Goal: Task Accomplishment & Management: Manage account settings

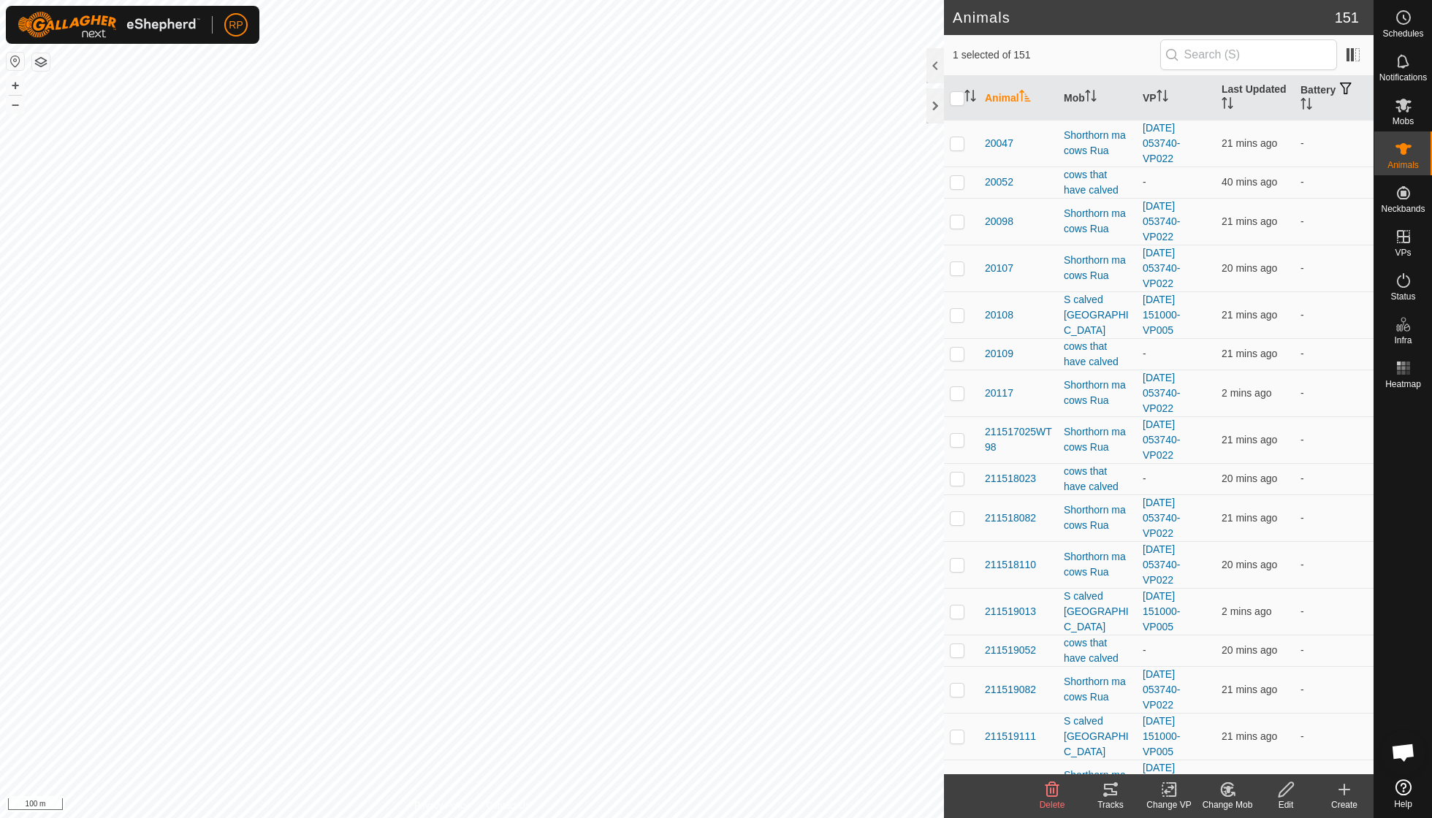
click at [1226, 792] on icon at bounding box center [1227, 790] width 18 height 18
click at [1243, 725] on link "Choose Mob..." at bounding box center [1271, 725] width 145 height 29
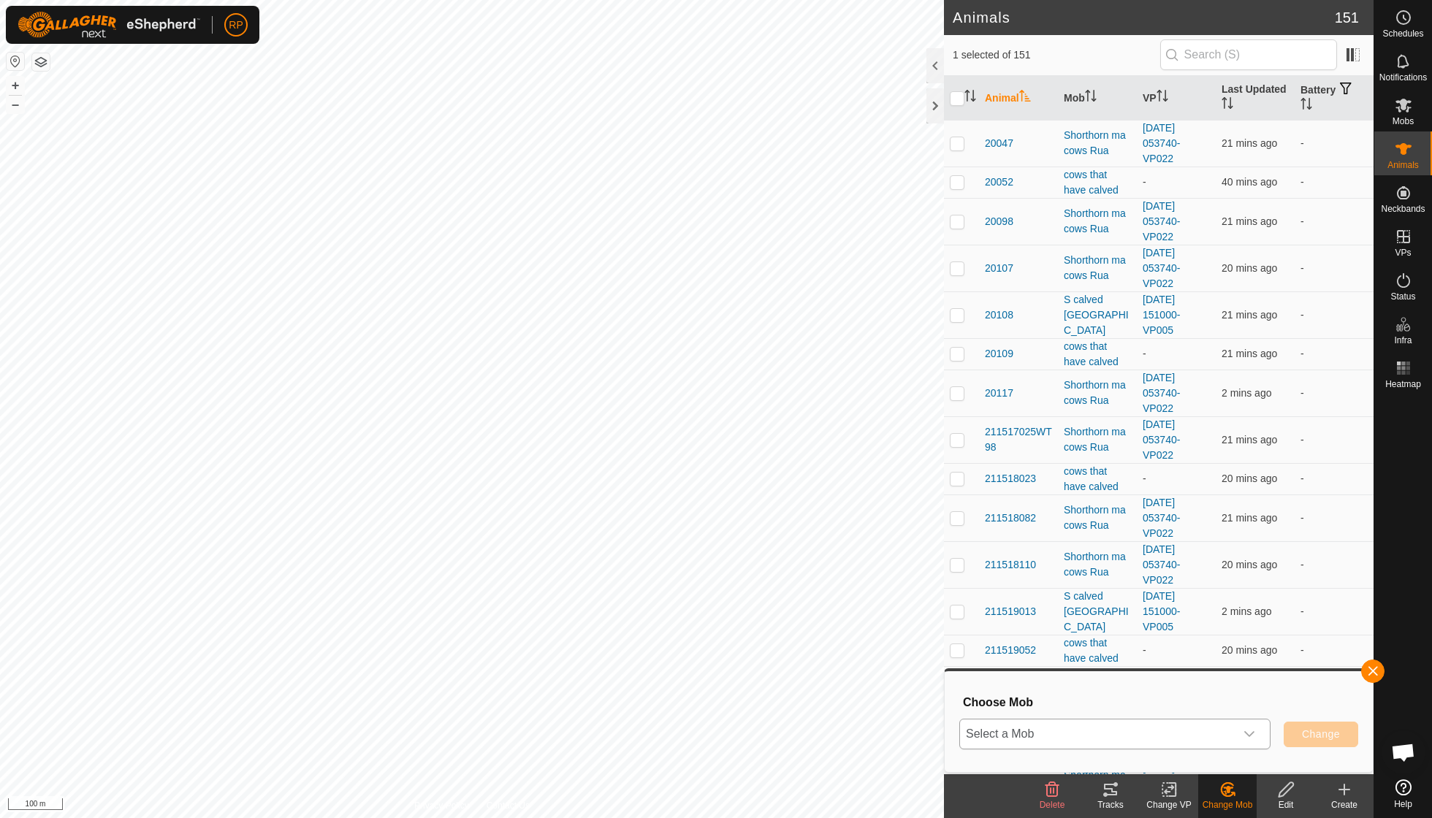
click at [1257, 731] on div "dropdown trigger" at bounding box center [1248, 733] width 29 height 29
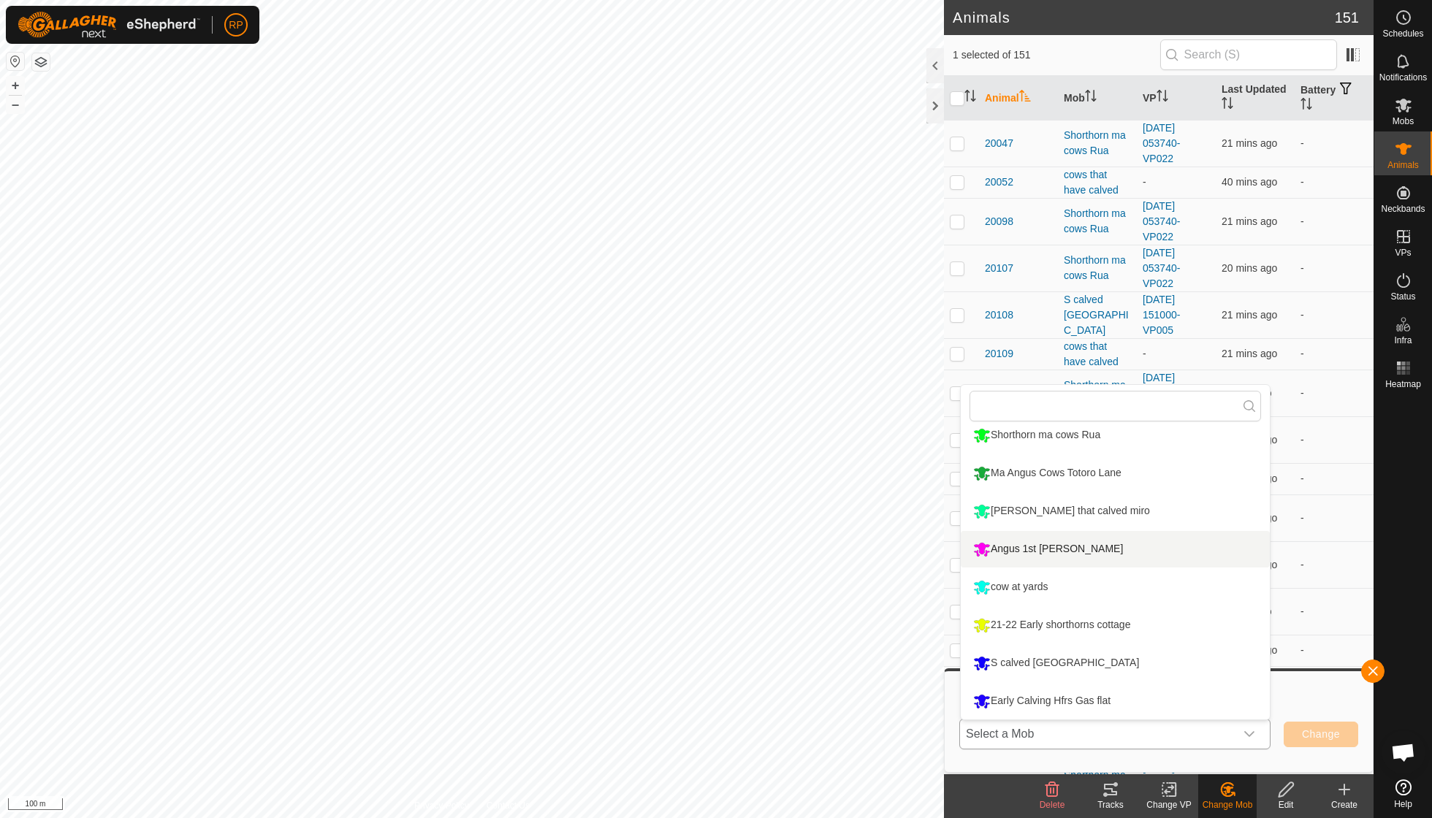
scroll to position [88, 0]
click at [1050, 584] on li "cow at yards" at bounding box center [1114, 585] width 309 height 37
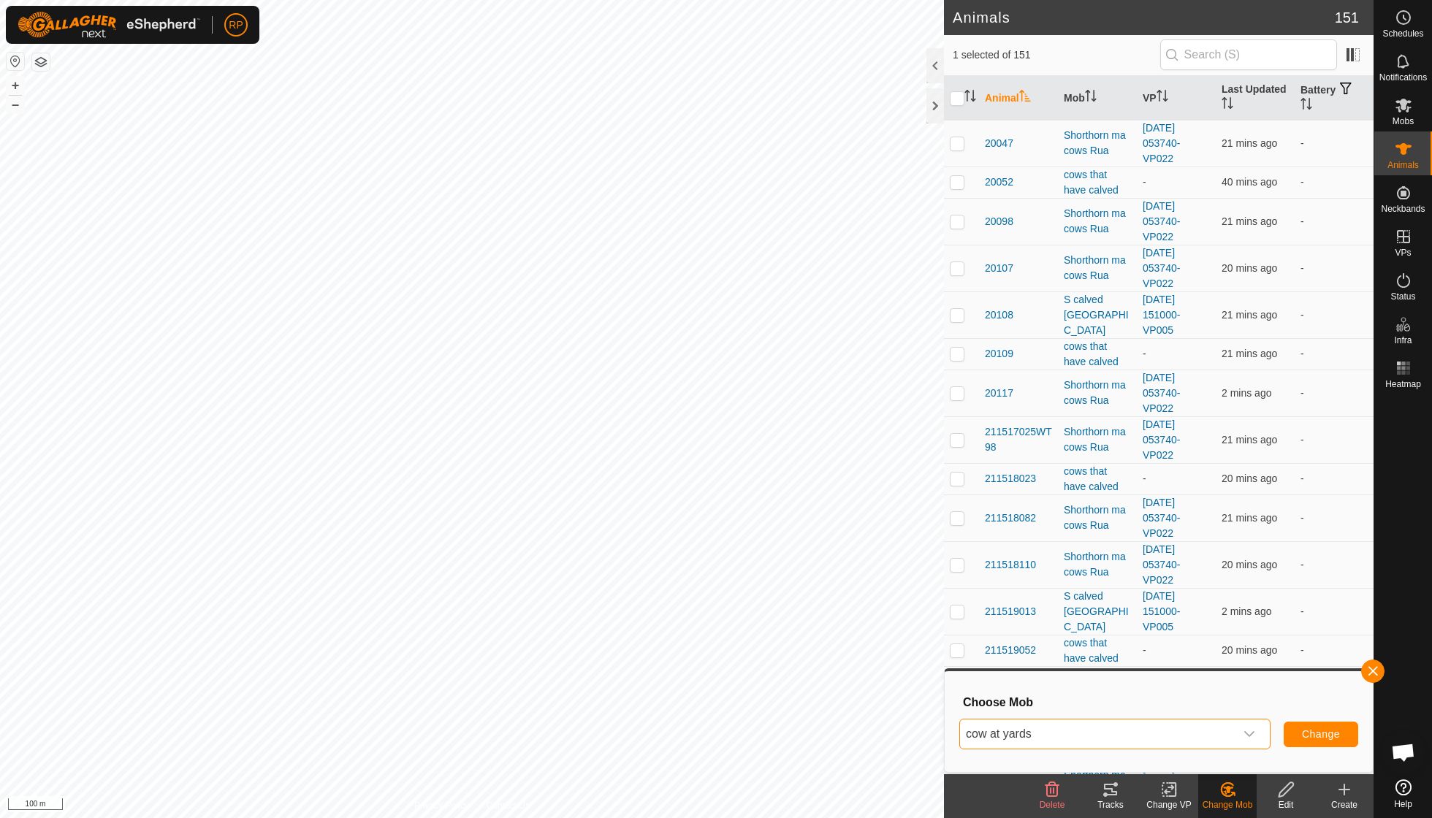
click at [1310, 733] on span "Change" at bounding box center [1321, 734] width 38 height 12
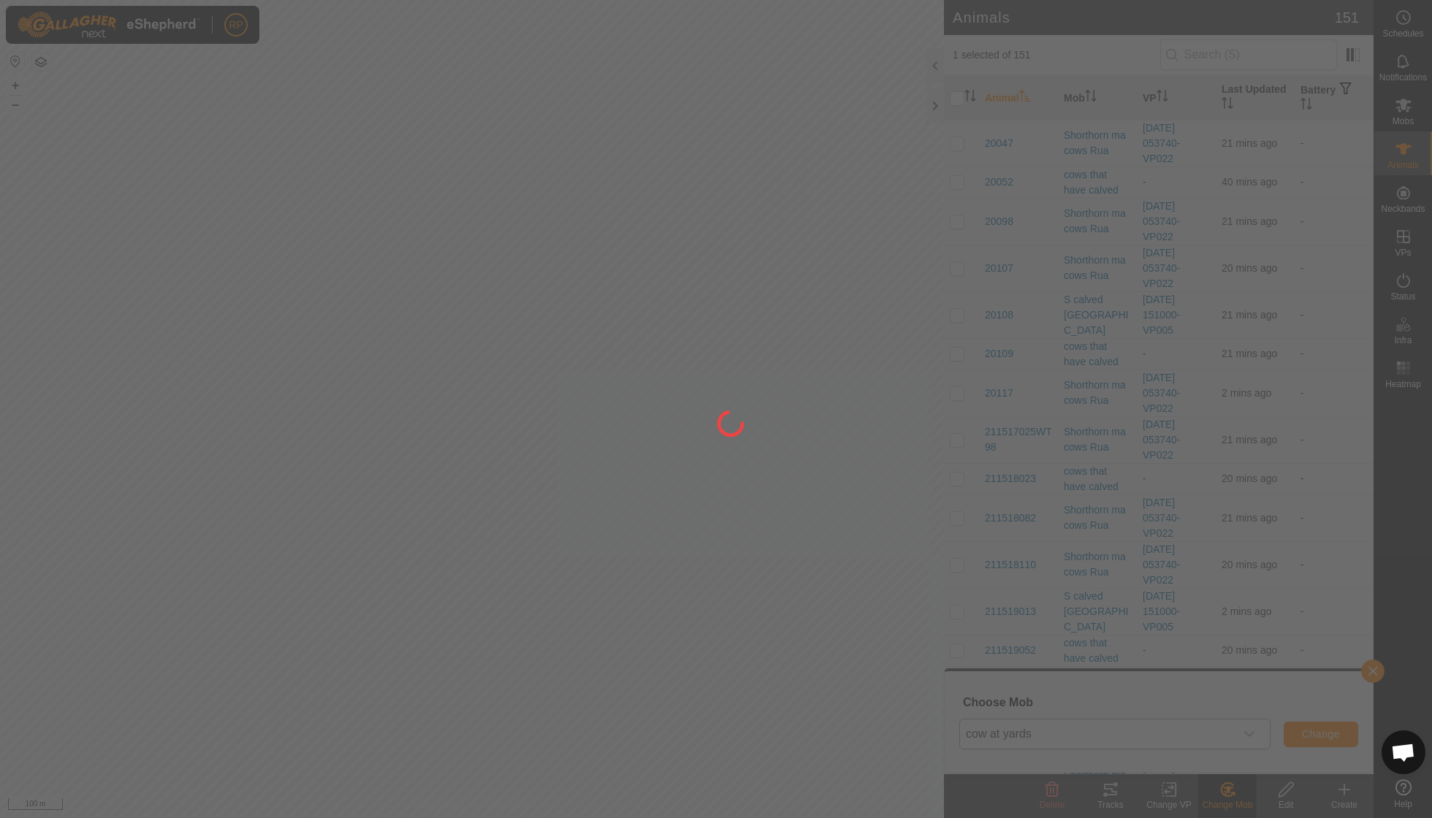
checkbox input "false"
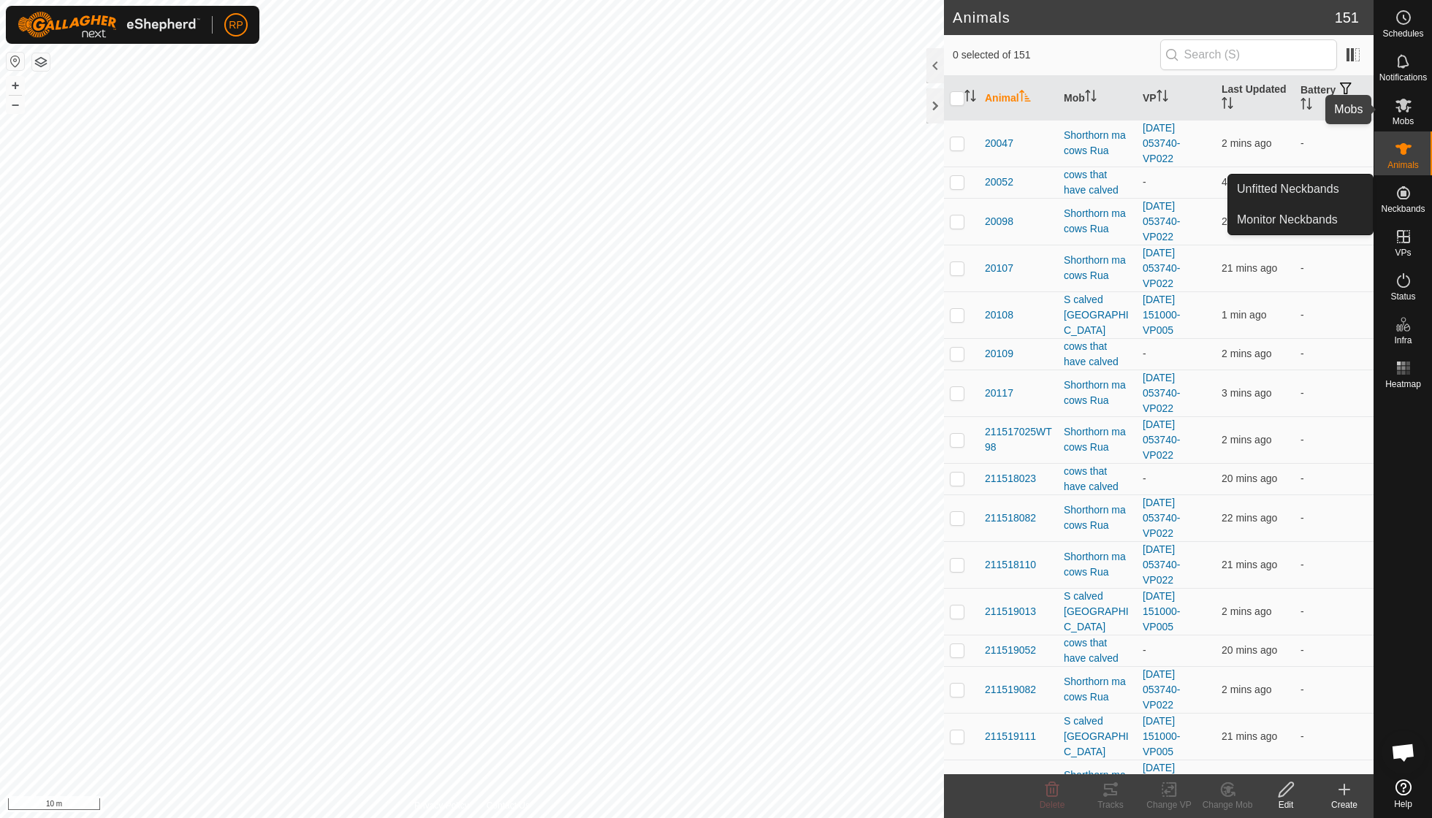
click at [1405, 111] on icon at bounding box center [1403, 105] width 18 height 18
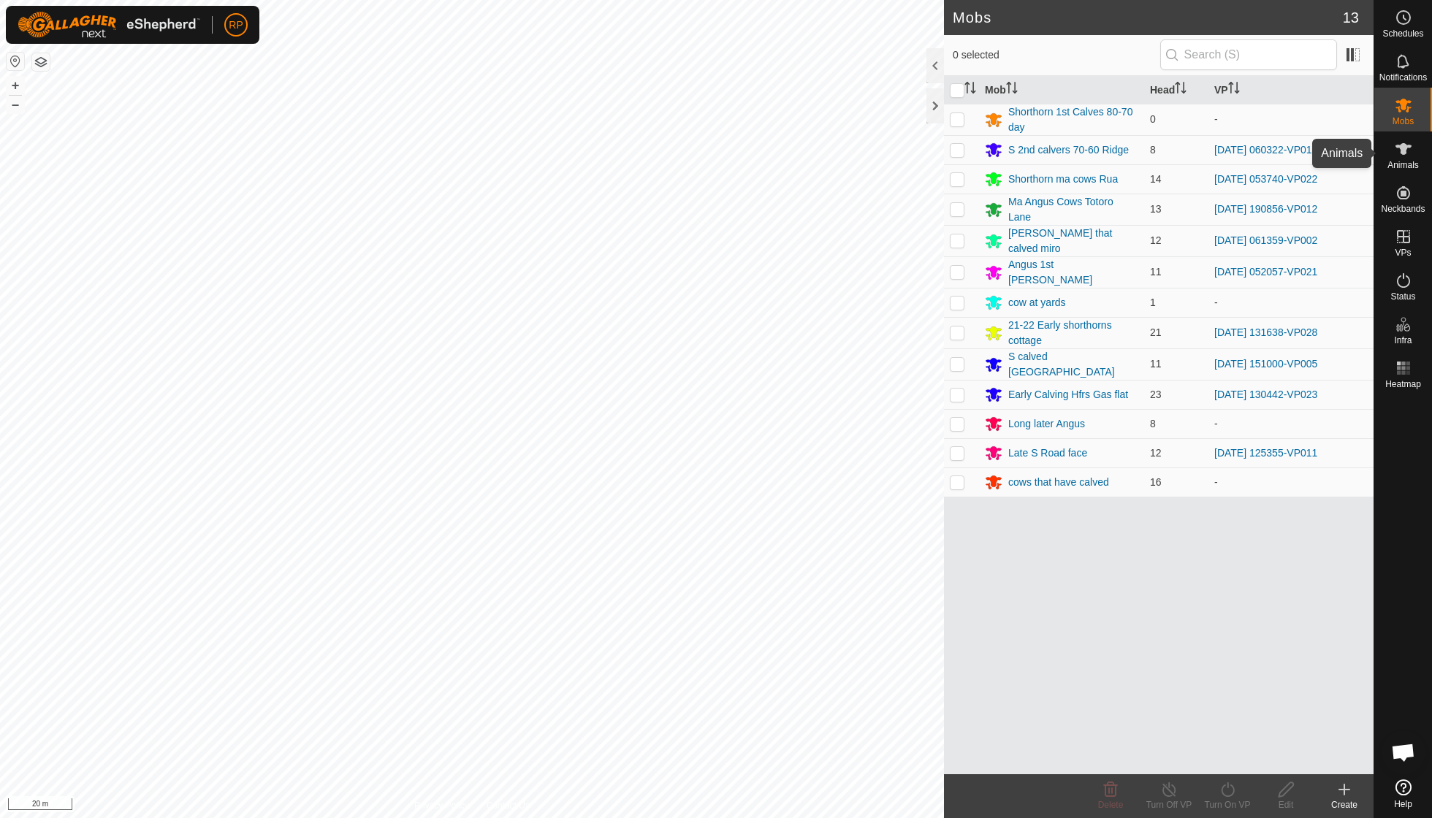
click at [1401, 153] on icon at bounding box center [1403, 149] width 16 height 12
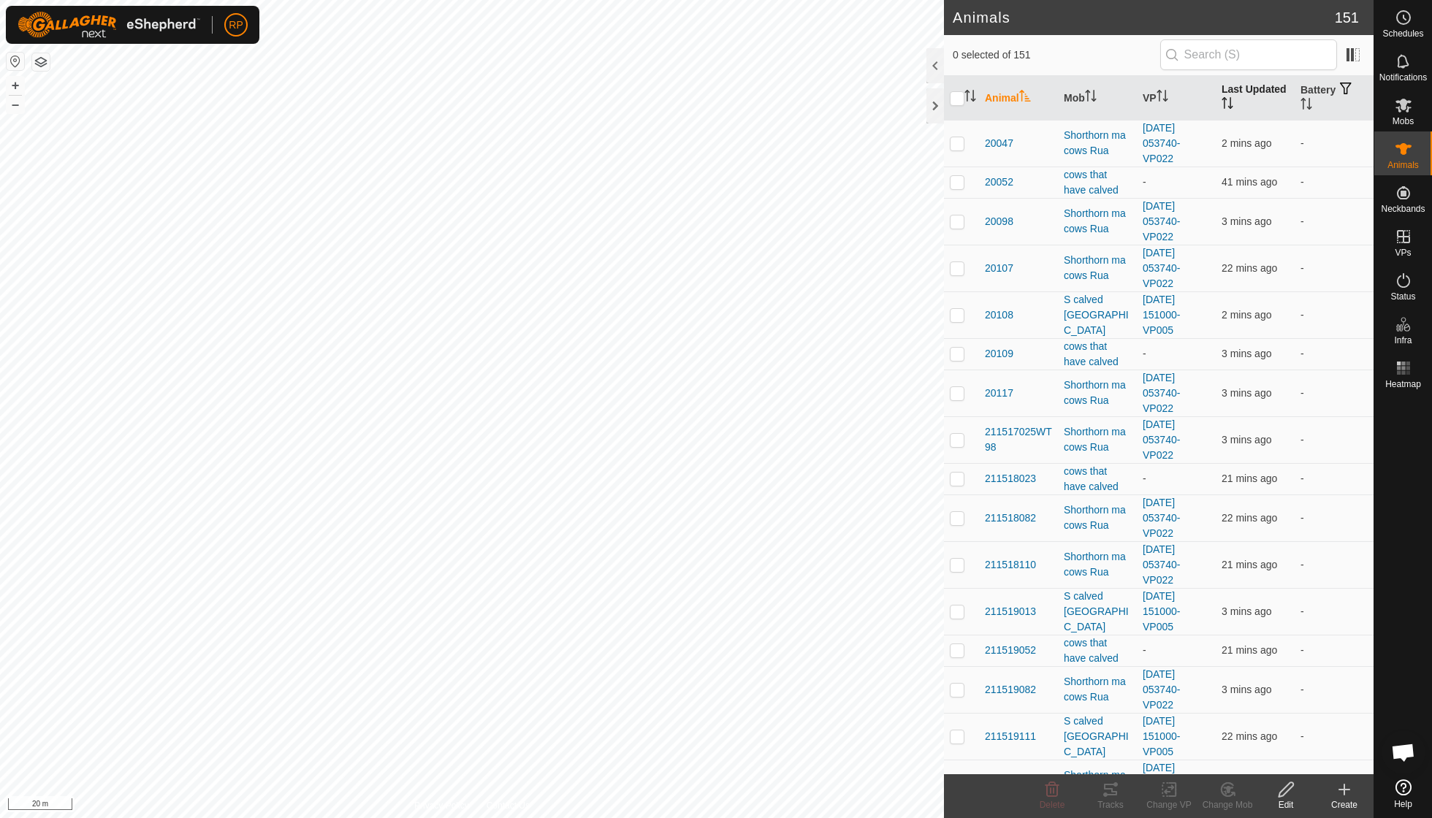
click at [1229, 104] on icon "Activate to sort" at bounding box center [1227, 103] width 12 height 12
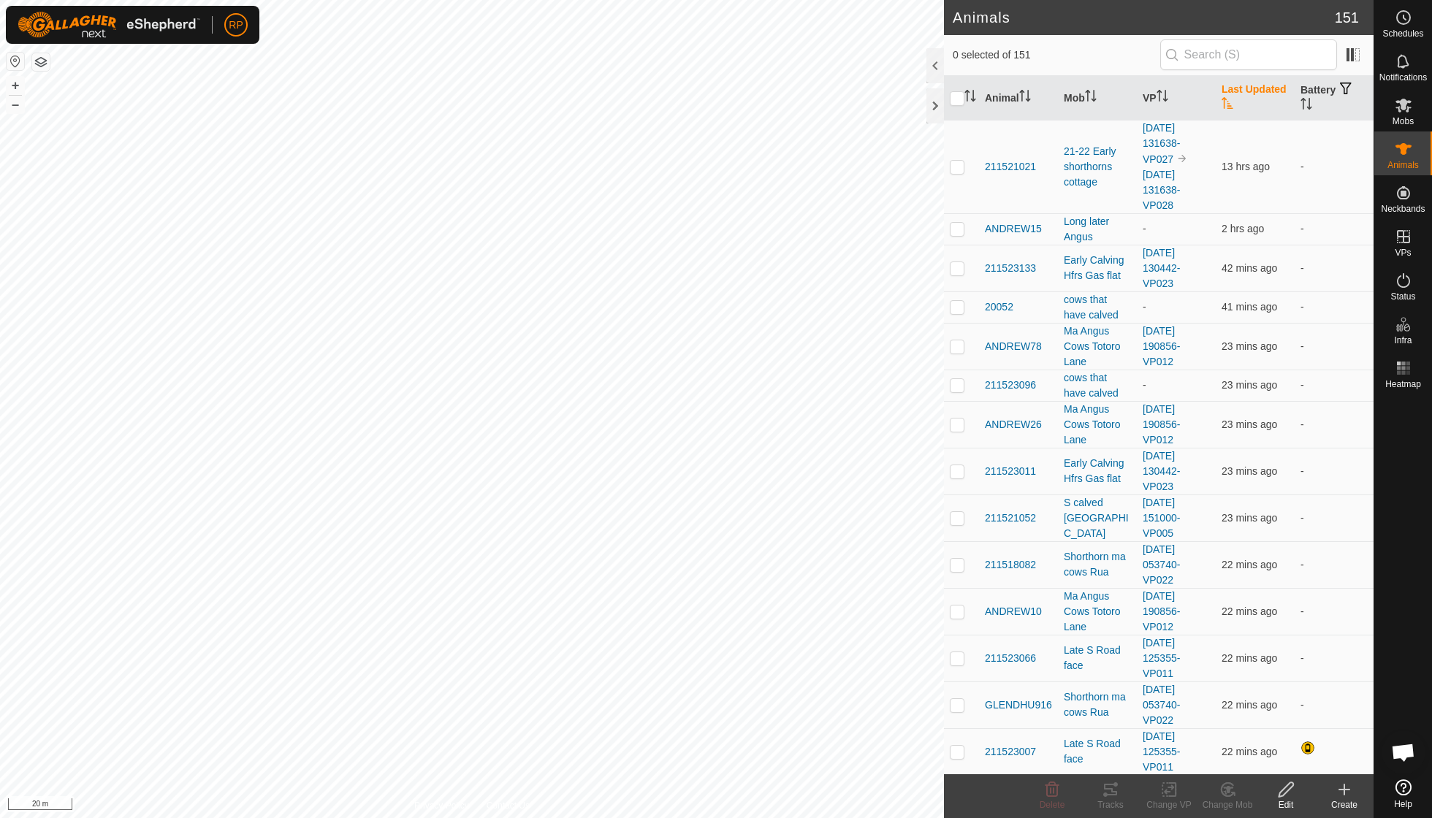
click at [1229, 104] on icon "Activate to sort" at bounding box center [1226, 103] width 11 height 12
